Goal: Task Accomplishment & Management: Complete application form

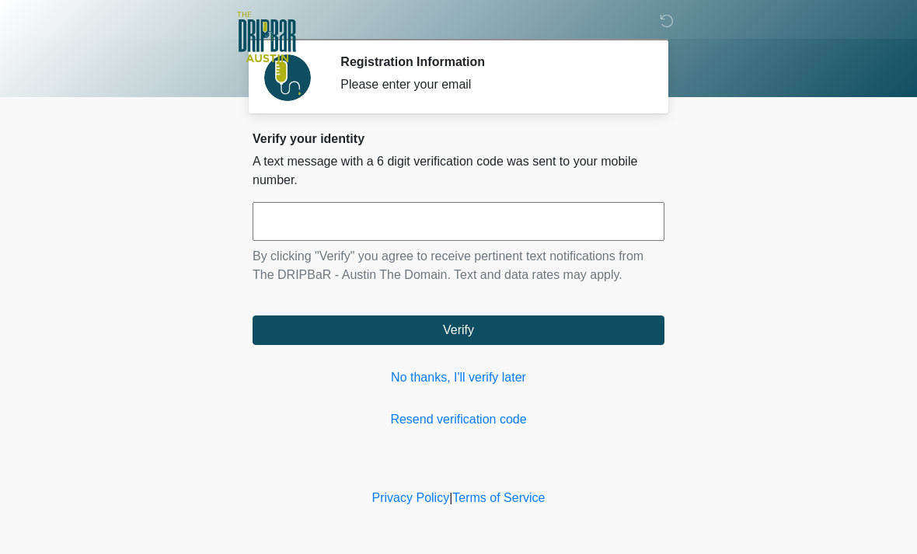
click at [350, 217] on input "text" at bounding box center [459, 221] width 412 height 39
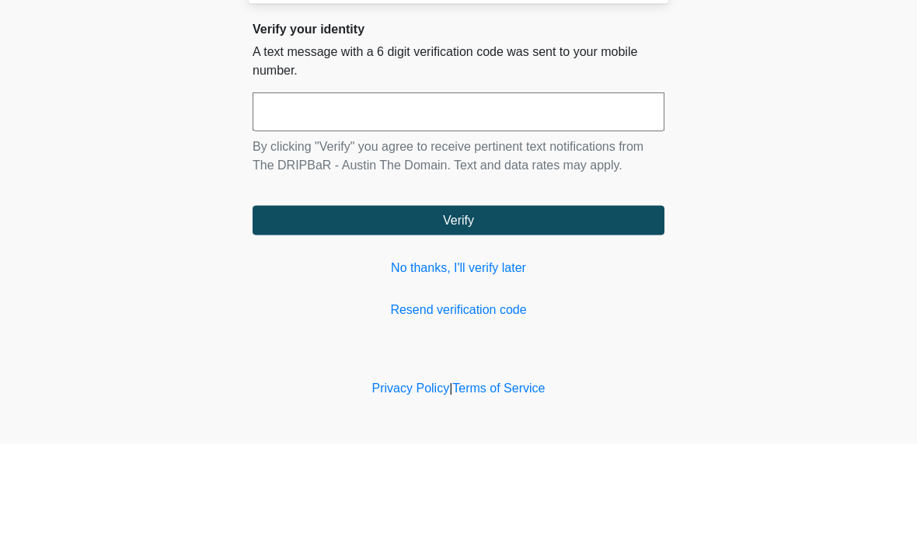
click at [902, 224] on body "‎ ‎ ‎ ‎ Registration Information Please enter your email Please connect to Wi-F…" at bounding box center [458, 277] width 917 height 554
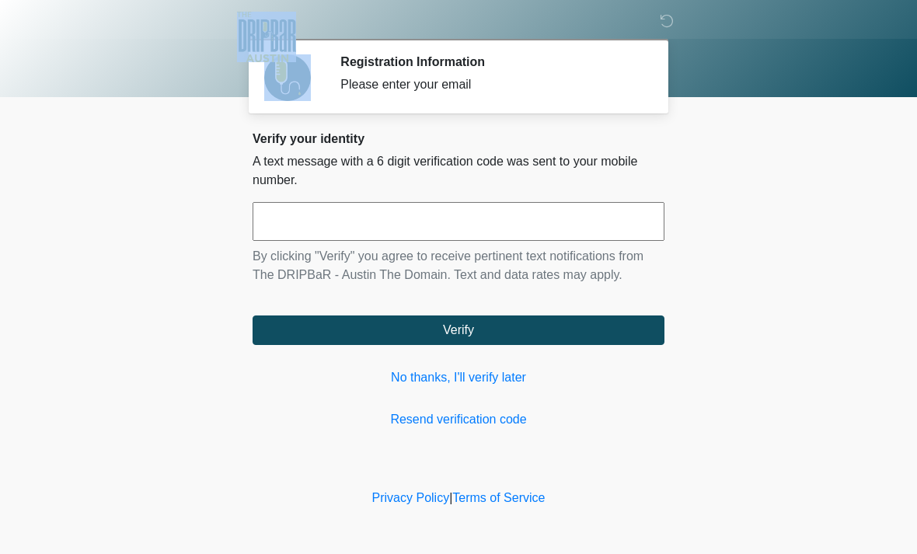
click at [369, 221] on input "text" at bounding box center [459, 221] width 412 height 39
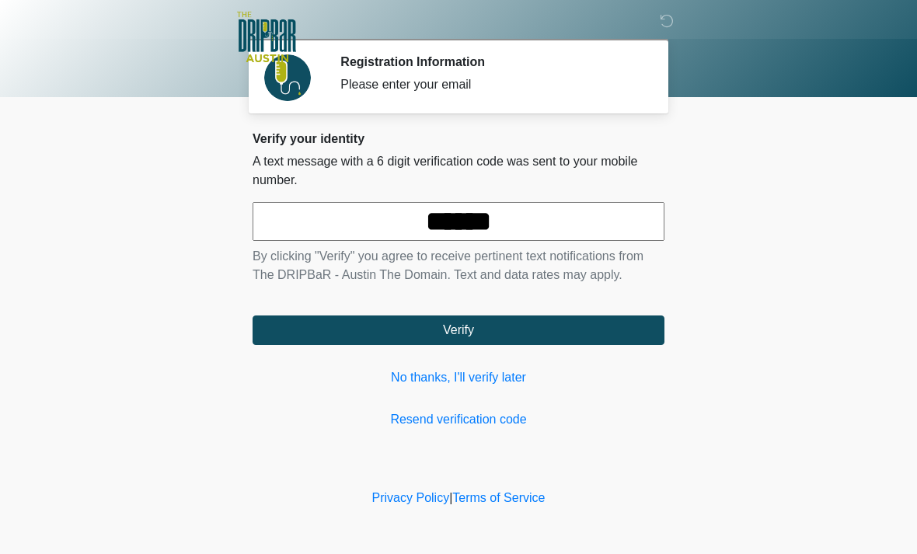
type input "******"
click at [454, 334] on button "Verify" at bounding box center [459, 331] width 412 height 30
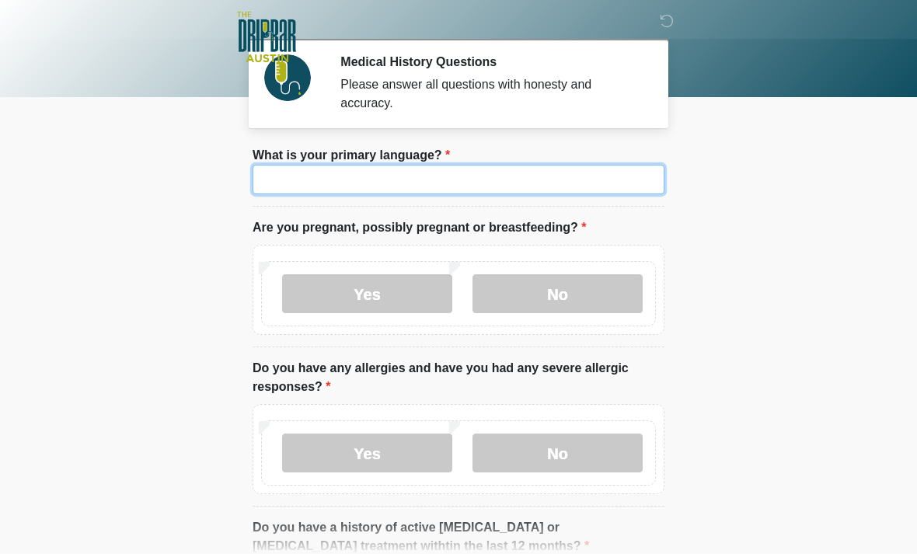
click at [348, 169] on input "What is your primary language?" at bounding box center [459, 180] width 412 height 30
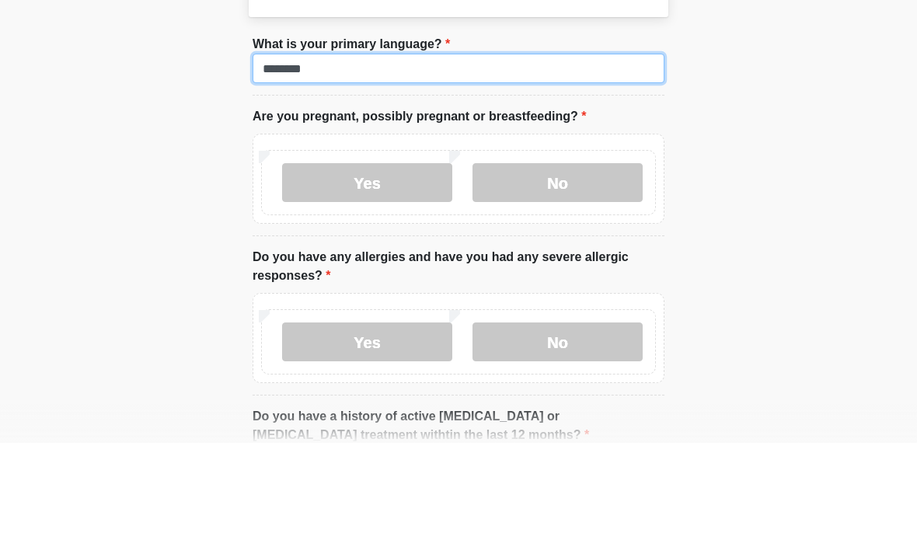
type input "*******"
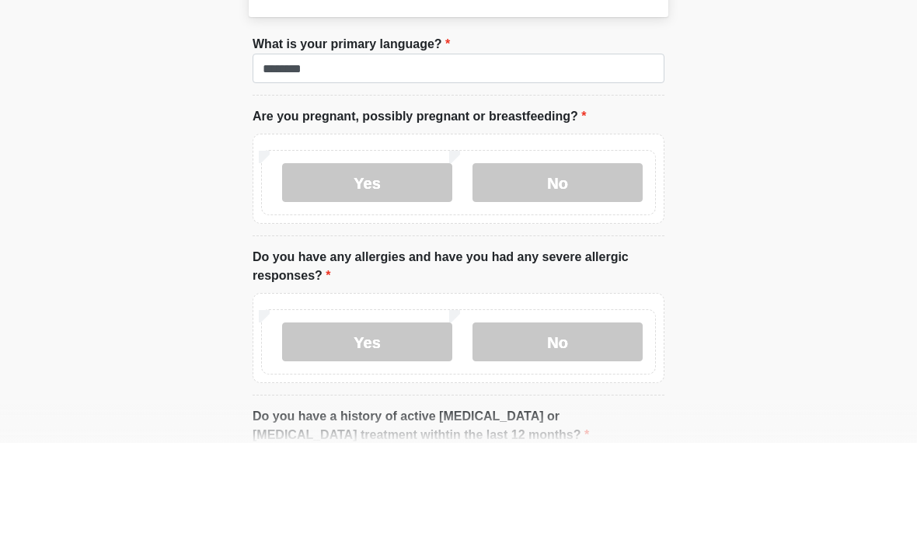
click at [571, 274] on label "No" at bounding box center [558, 293] width 170 height 39
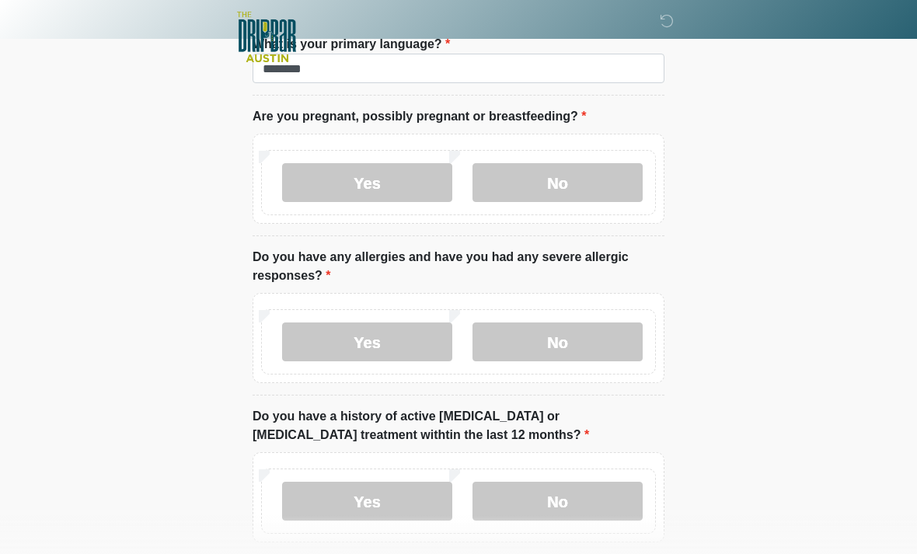
click at [526, 350] on label "No" at bounding box center [558, 342] width 170 height 39
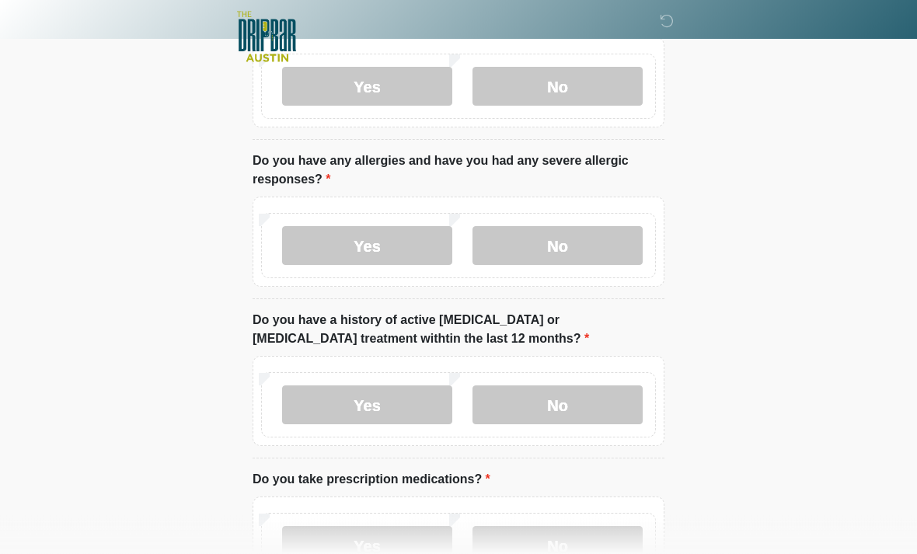
scroll to position [209, 0]
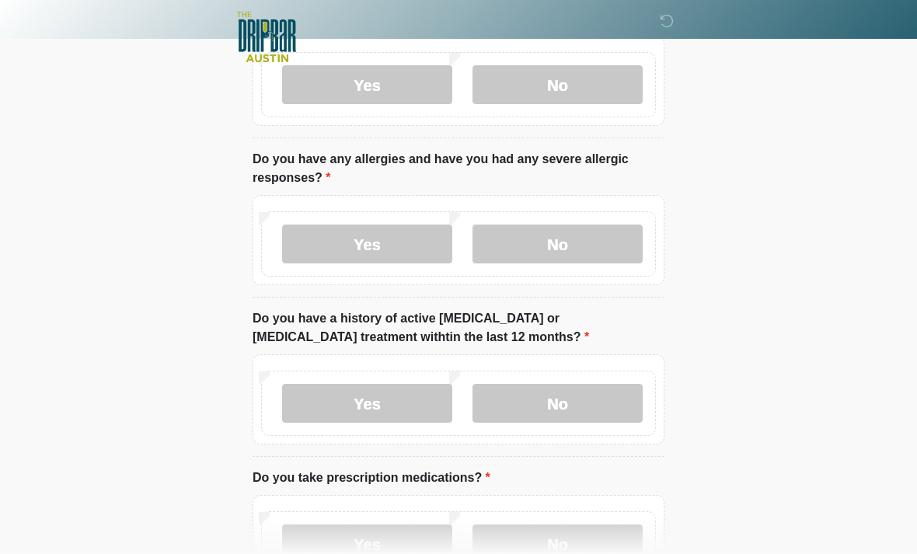
click at [561, 414] on label "No" at bounding box center [558, 403] width 170 height 39
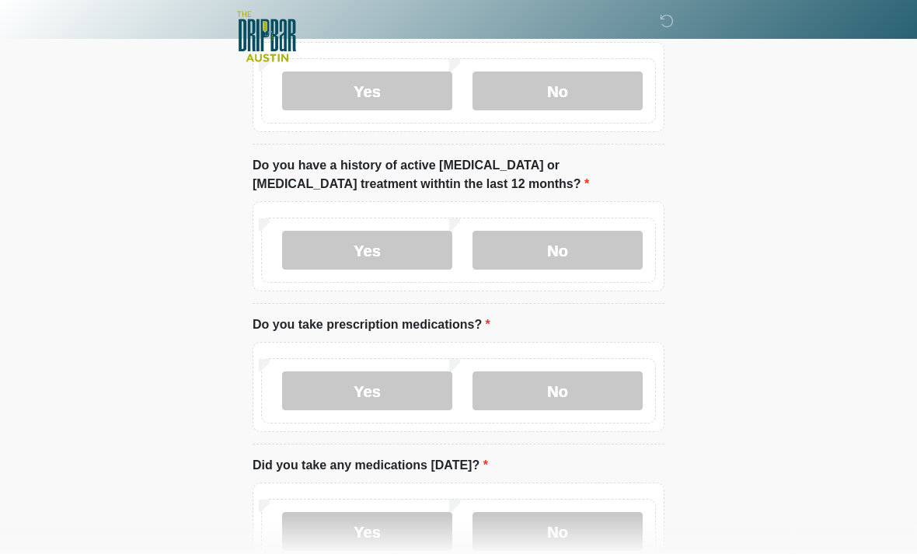
scroll to position [362, 0]
click at [554, 398] on label "No" at bounding box center [558, 391] width 170 height 39
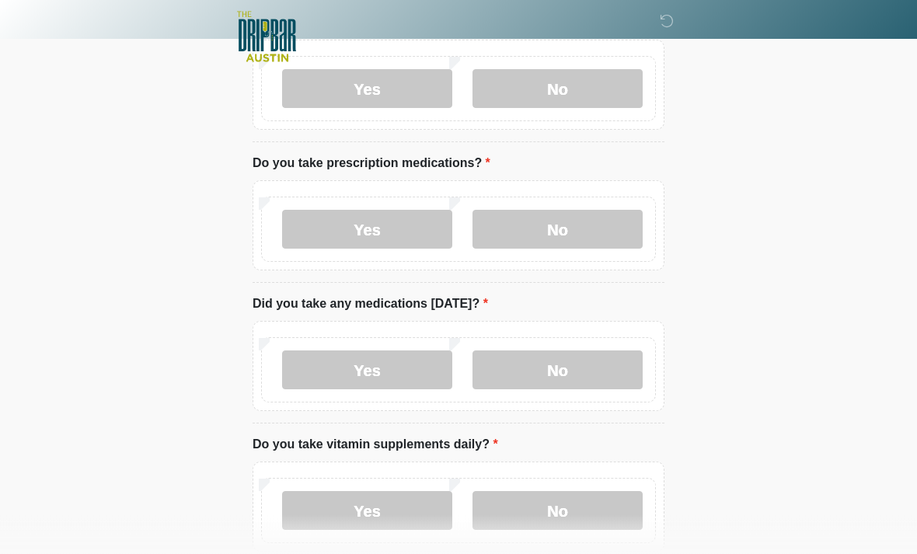
scroll to position [524, 0]
click at [557, 376] on label "No" at bounding box center [558, 370] width 170 height 39
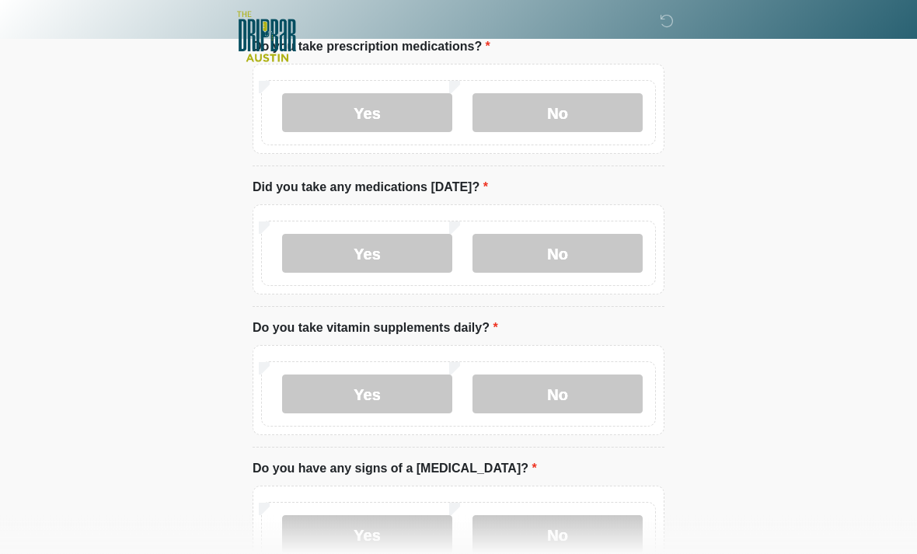
scroll to position [641, 0]
click at [562, 393] on label "No" at bounding box center [558, 394] width 170 height 39
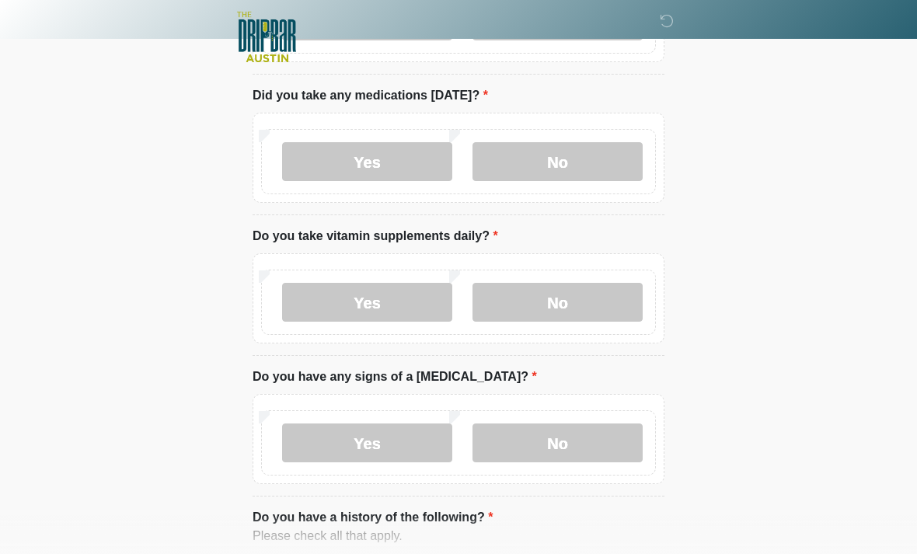
scroll to position [735, 0]
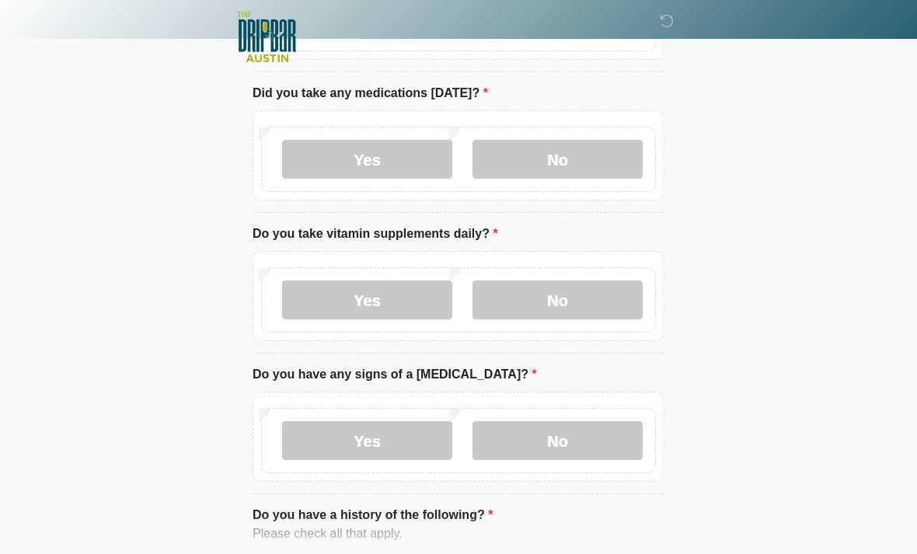
click at [550, 442] on label "No" at bounding box center [558, 440] width 170 height 39
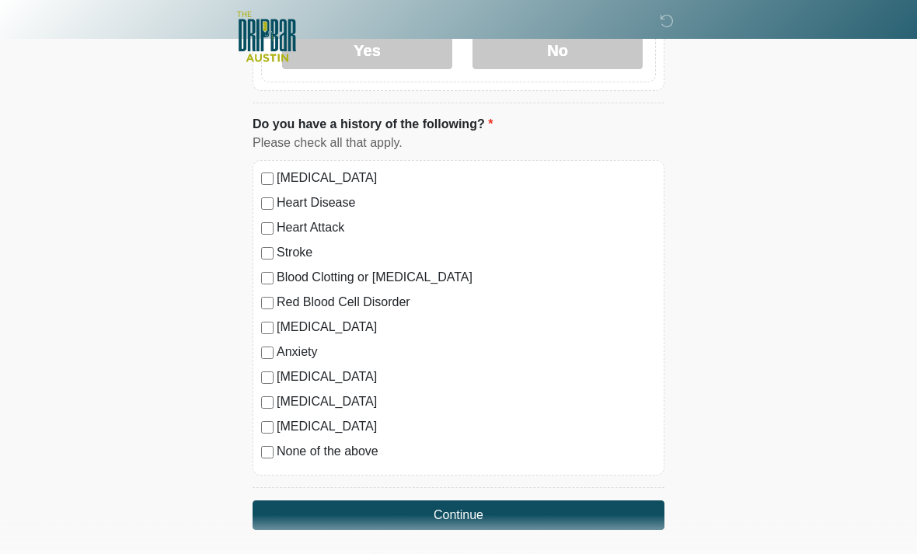
scroll to position [1127, 0]
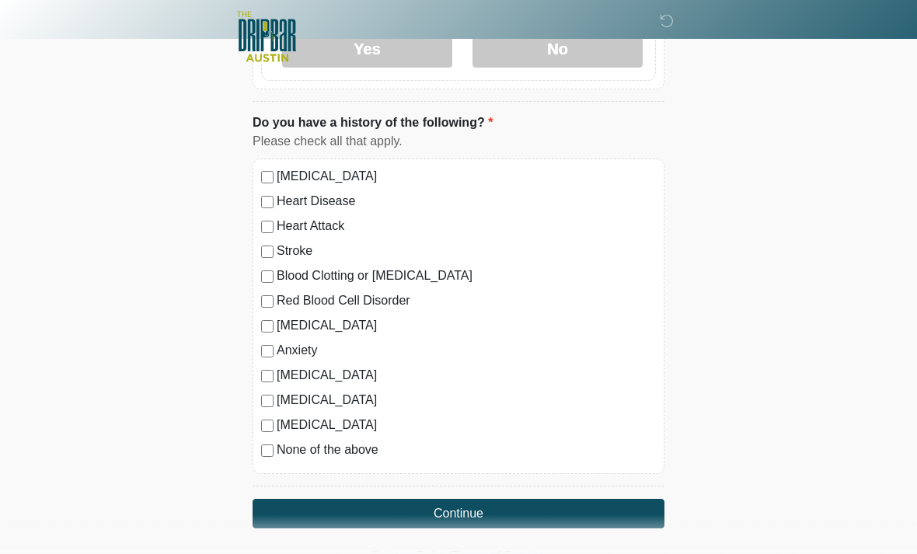
click at [413, 520] on button "Continue" at bounding box center [459, 515] width 412 height 30
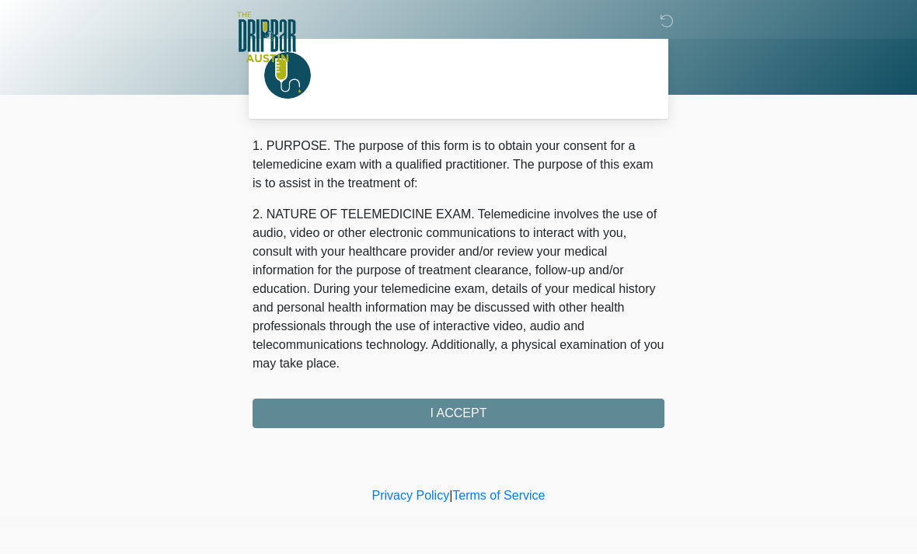
scroll to position [0, 0]
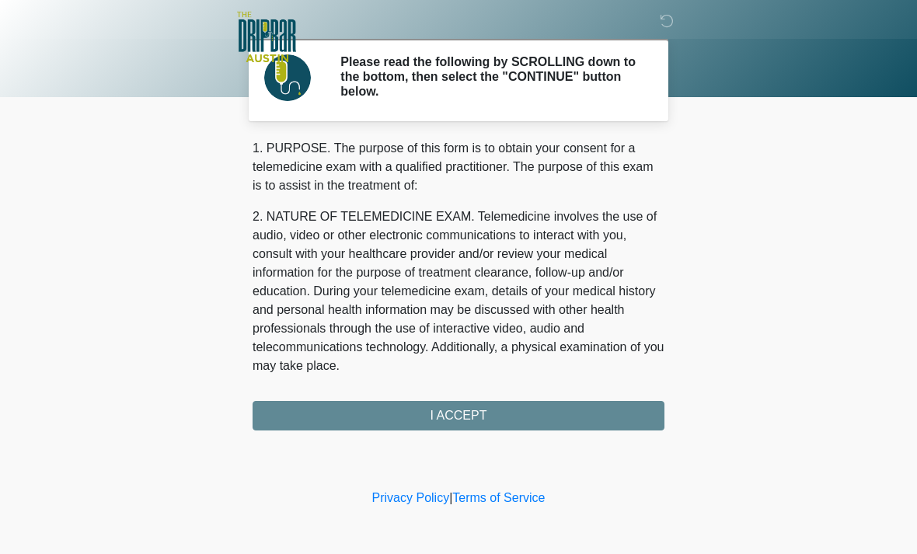
click at [386, 414] on div "1. PURPOSE. The purpose of this form is to obtain your consent for a telemedici…" at bounding box center [459, 285] width 412 height 292
click at [458, 411] on div "1. PURPOSE. The purpose of this form is to obtain your consent for a telemedici…" at bounding box center [459, 285] width 412 height 292
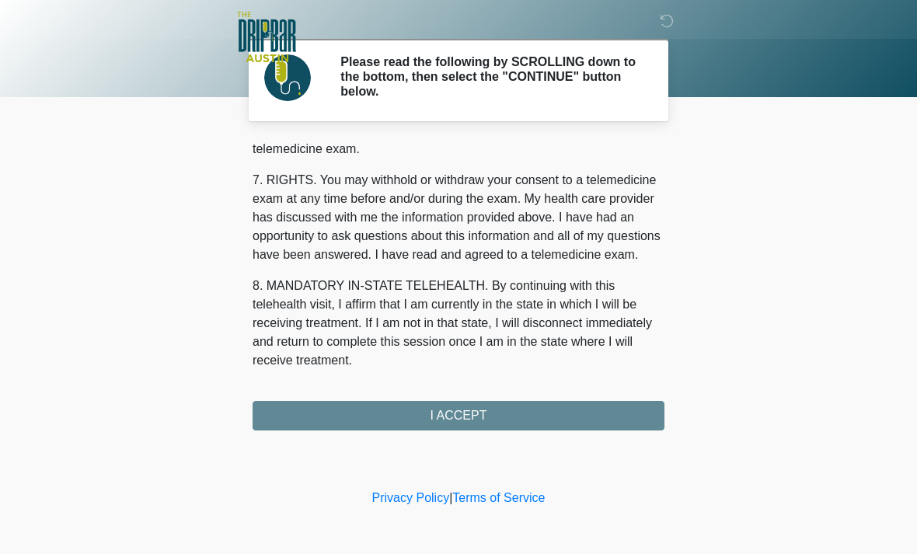
scroll to position [677, 0]
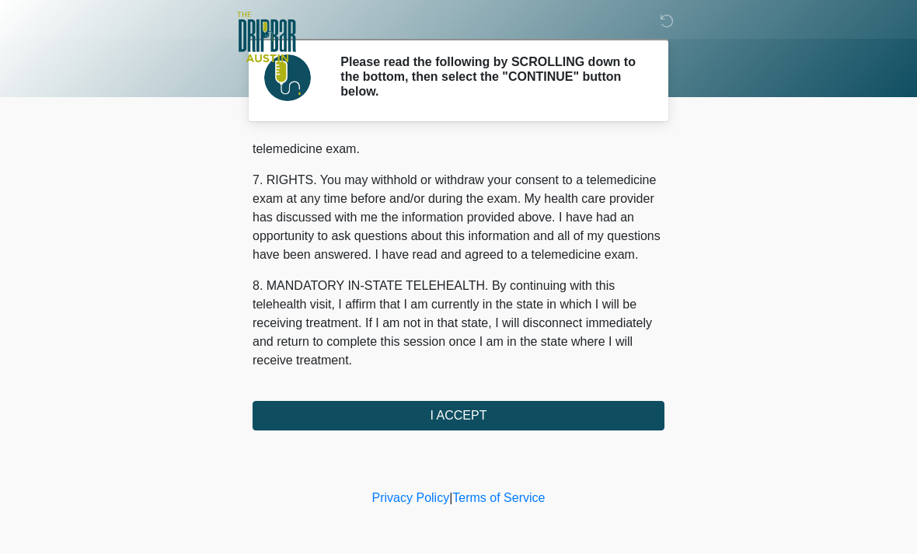
click at [470, 411] on button "I ACCEPT" at bounding box center [459, 416] width 412 height 30
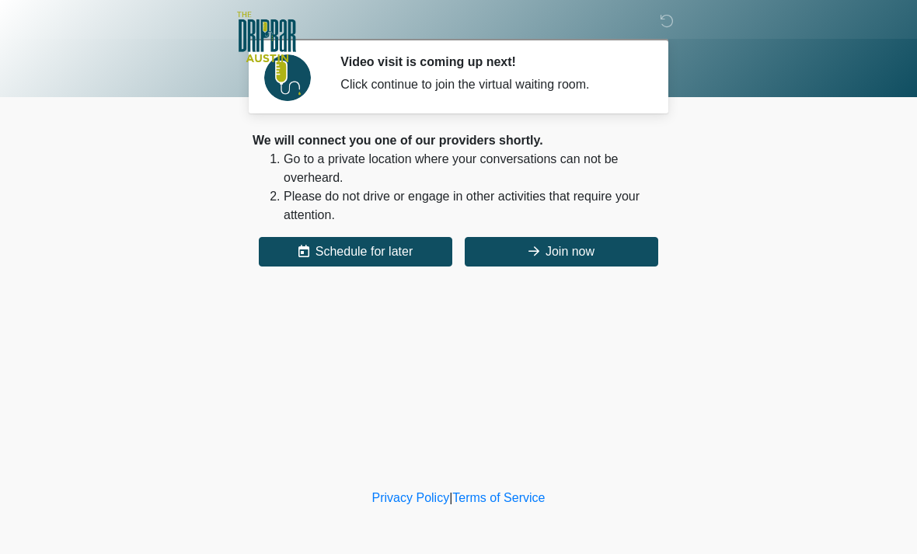
click at [536, 292] on div "‎ ‎ ‎ ‎ Video visit is coming up next! Click continue to join the virtual waiti…" at bounding box center [458, 243] width 466 height 455
click at [558, 239] on button "Join now" at bounding box center [562, 252] width 194 height 30
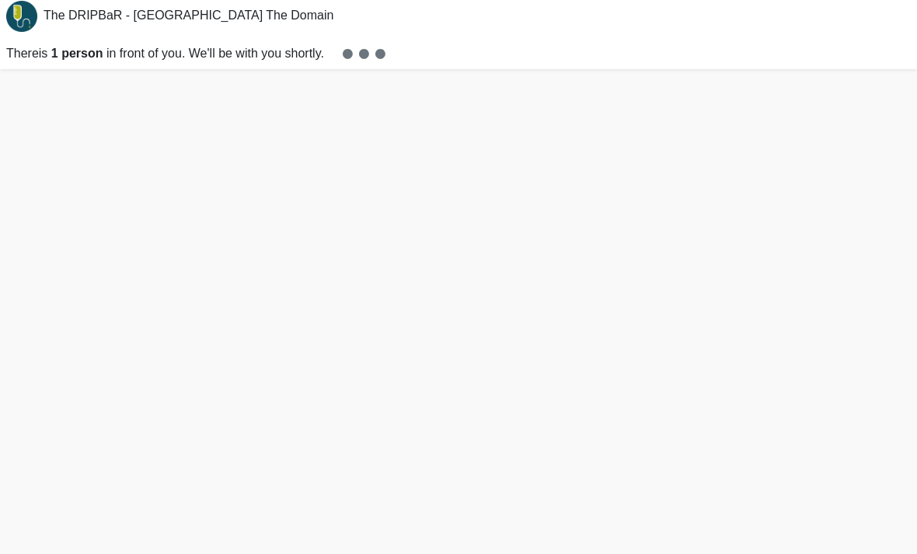
scroll to position [26, 0]
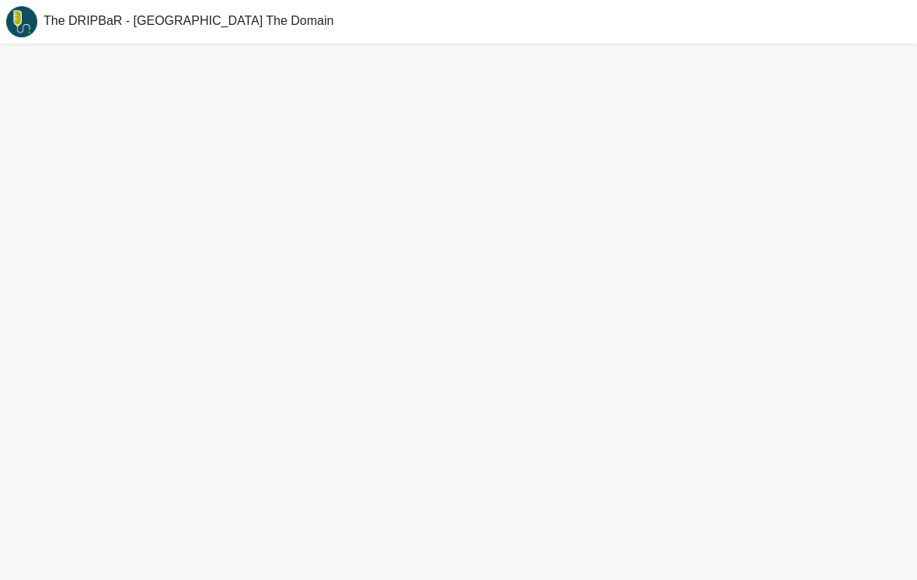
scroll to position [24, 0]
